Goal: Task Accomplishment & Management: Use online tool/utility

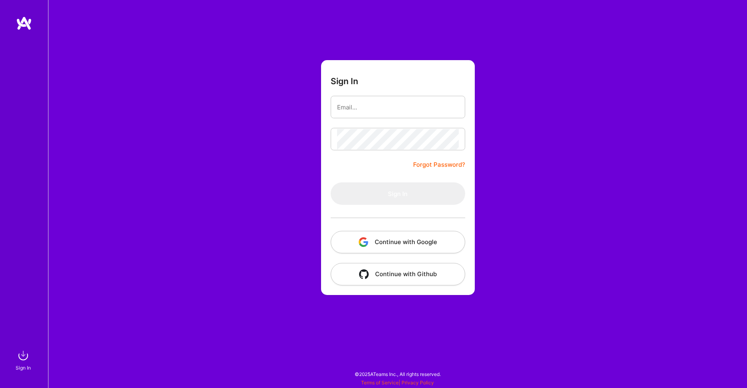
click at [405, 242] on button "Continue with Google" at bounding box center [398, 242] width 135 height 22
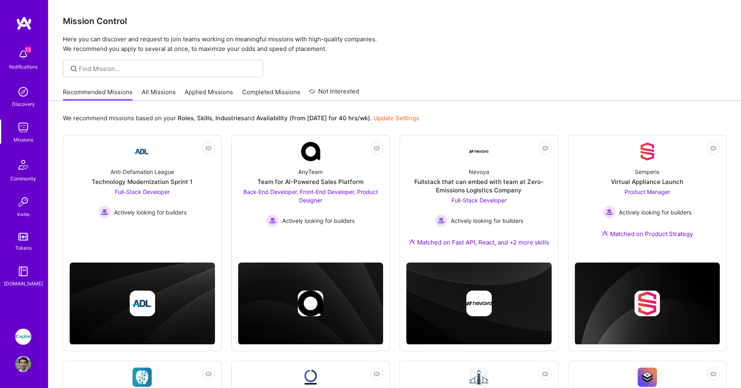
click at [159, 91] on link "All Missions" at bounding box center [159, 94] width 34 height 13
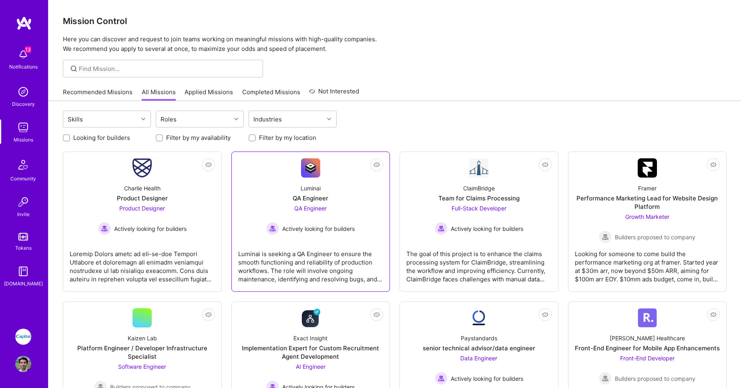
click at [296, 198] on div "QA Engineer" at bounding box center [311, 198] width 36 height 8
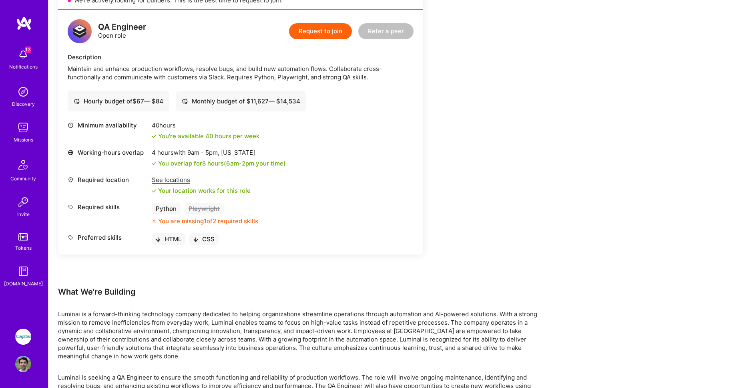
scroll to position [205, 0]
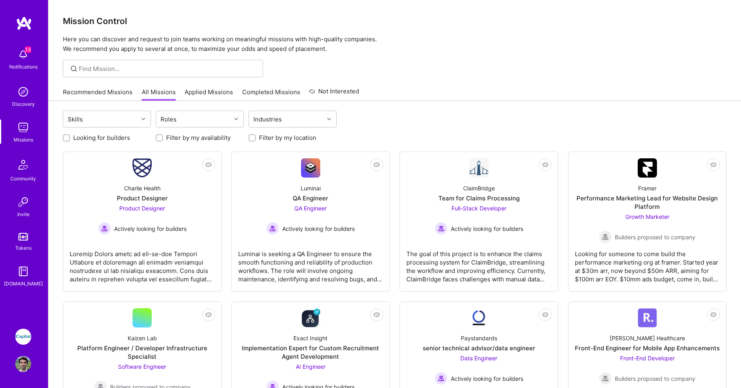
click at [102, 135] on label "Looking for builders" at bounding box center [101, 137] width 57 height 8
click at [70, 135] on input "Looking for builders" at bounding box center [67, 138] width 6 height 6
checkbox input "true"
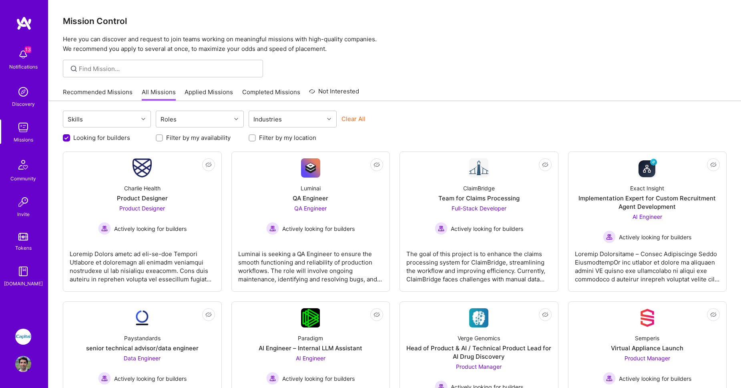
click at [248, 137] on div "Looking for builders Filter by my availability Filter by my location" at bounding box center [395, 135] width 664 height 12
click at [251, 139] on input "Filter by my location" at bounding box center [253, 138] width 6 height 6
checkbox input "true"
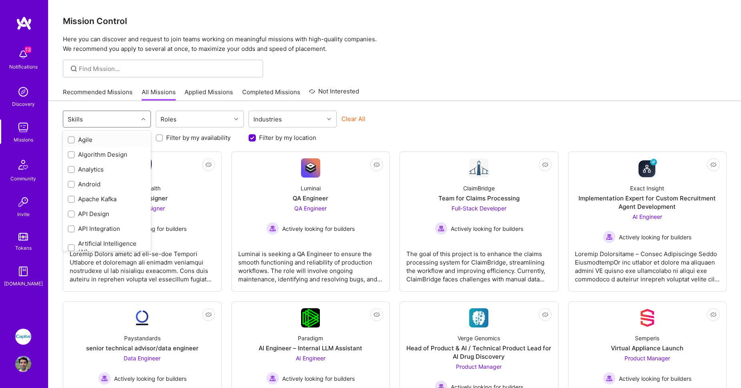
click at [125, 123] on div "Skills" at bounding box center [100, 119] width 75 height 16
type input "AI"
click at [71, 141] on div at bounding box center [71, 143] width 7 height 7
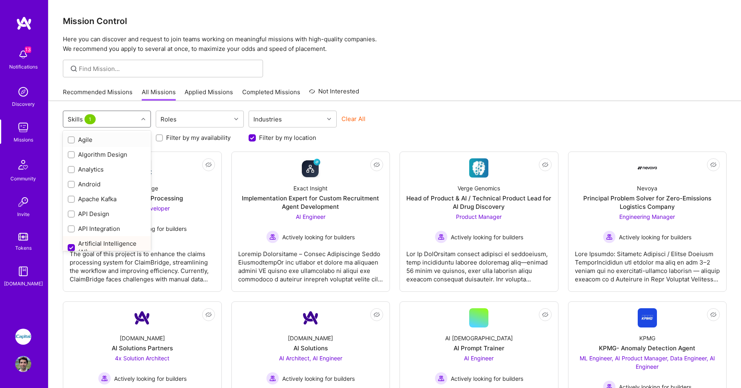
click at [115, 122] on div "Skills 1" at bounding box center [100, 119] width 75 height 16
type input "AI"
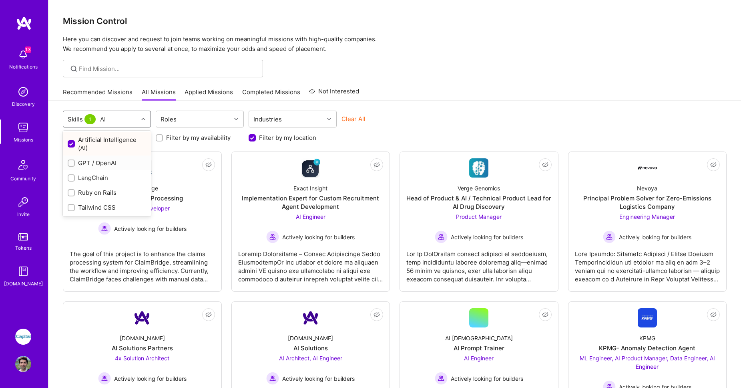
click at [73, 164] on input "checkbox" at bounding box center [72, 164] width 6 height 6
checkbox input "true"
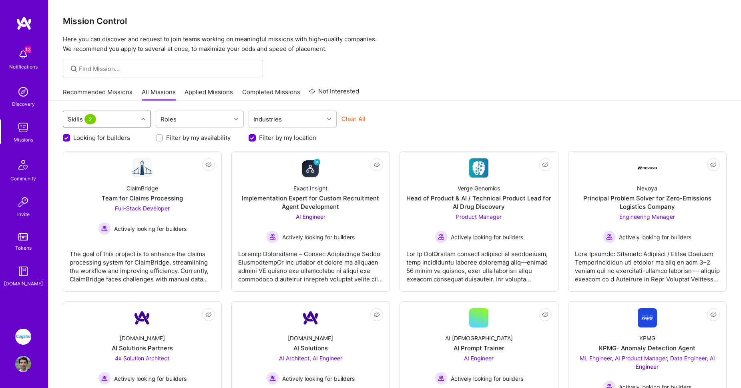
click at [111, 120] on div "Skills 2" at bounding box center [100, 119] width 75 height 16
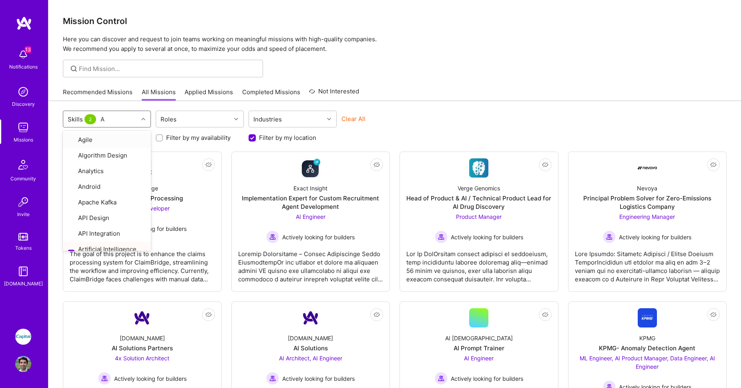
type input "AI"
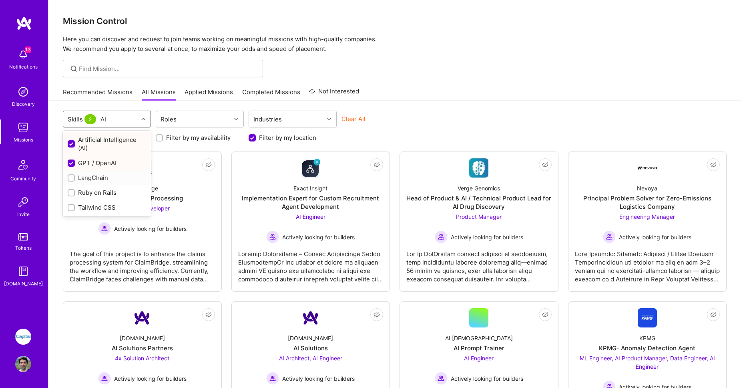
click at [71, 177] on input "checkbox" at bounding box center [72, 178] width 6 height 6
checkbox input "true"
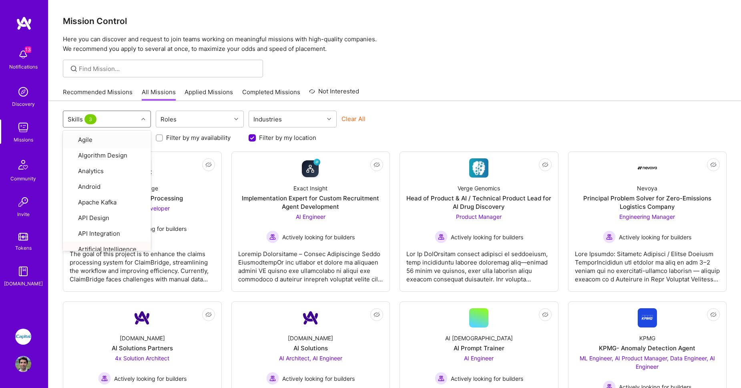
click at [117, 117] on div "Skills 3" at bounding box center [100, 119] width 75 height 16
click at [117, 118] on div "Skills 3" at bounding box center [100, 119] width 75 height 16
type input "M"
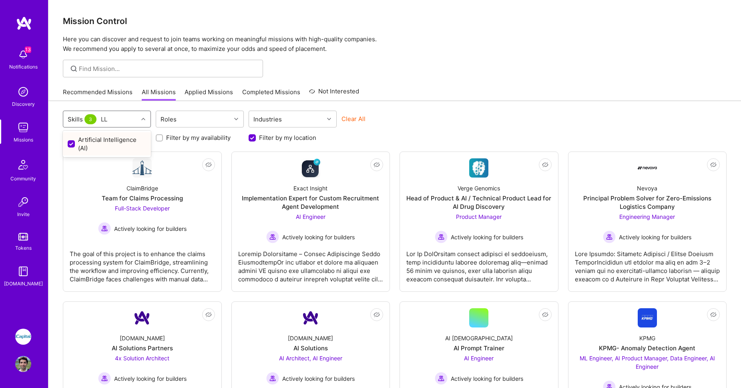
type input "L"
type input "m"
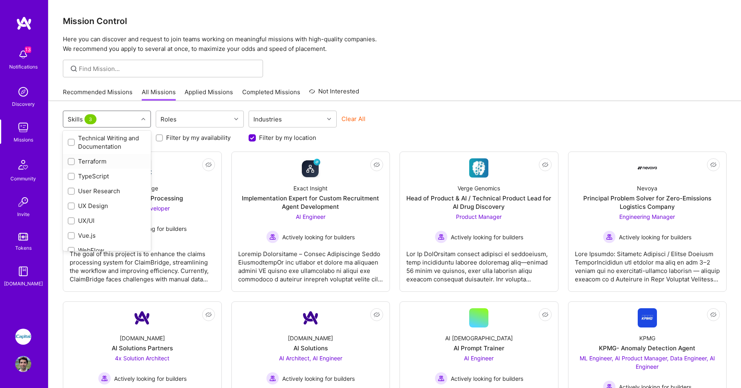
scroll to position [1126, 0]
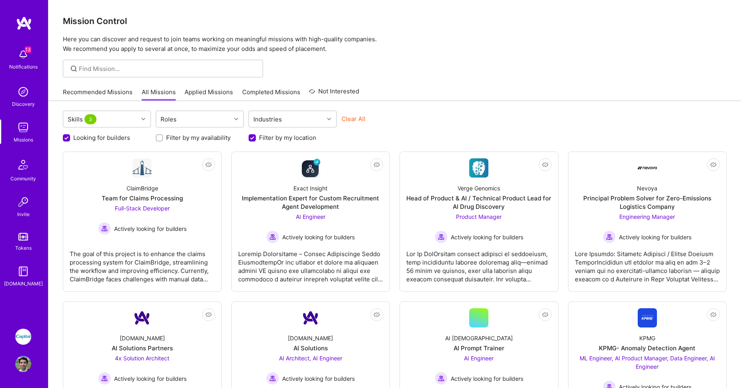
click at [399, 137] on div "Looking for builders Filter by my availability Filter by my location" at bounding box center [395, 135] width 664 height 12
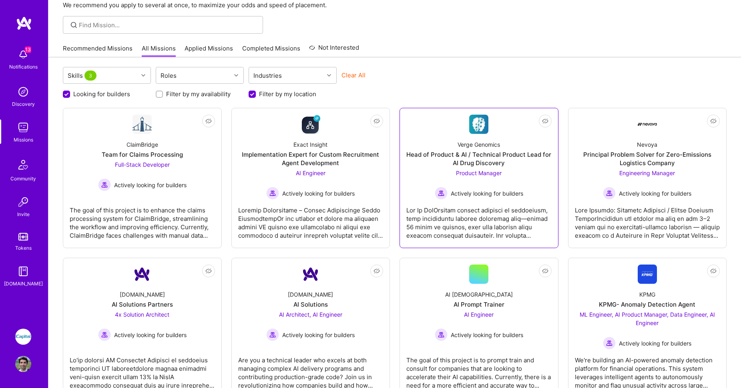
scroll to position [47, 0]
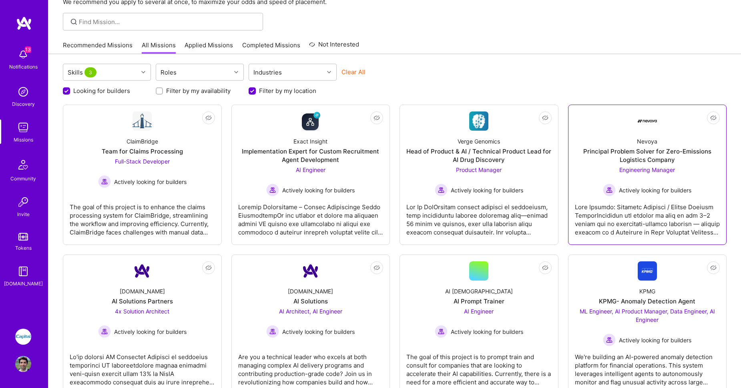
click at [626, 227] on div at bounding box center [647, 216] width 145 height 40
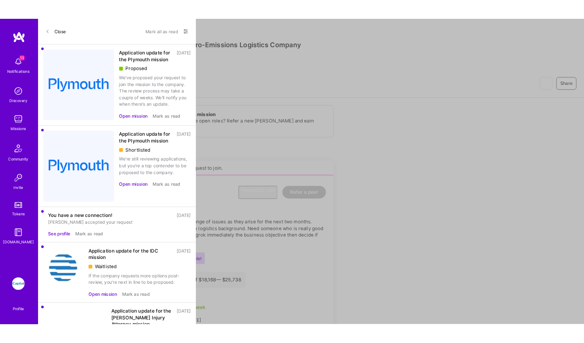
scroll to position [47, 0]
